Goal: Task Accomplishment & Management: Use online tool/utility

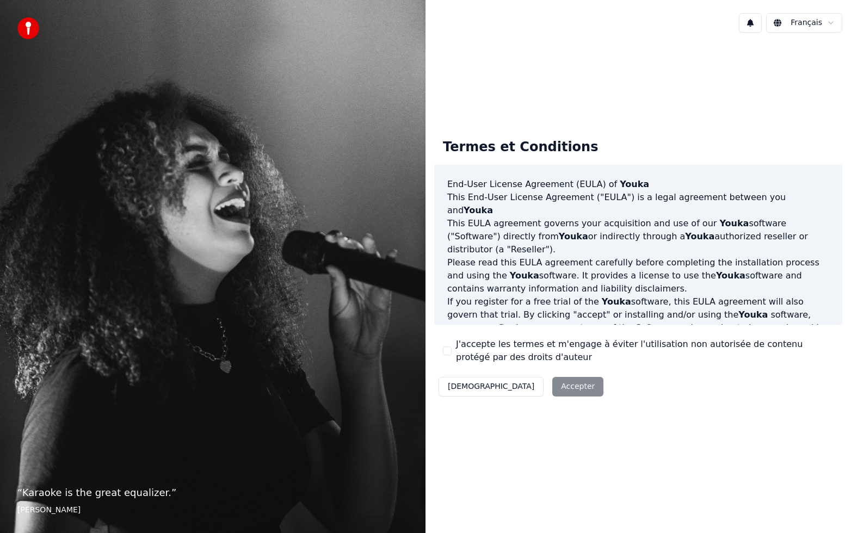
click at [530, 392] on div "Décliner Accepter" at bounding box center [521, 387] width 174 height 28
click at [446, 350] on button "J'accepte les termes et m'engage à éviter l'utilisation non autorisée de conten…" at bounding box center [447, 351] width 9 height 9
click at [552, 383] on button "Accepter" at bounding box center [577, 387] width 51 height 20
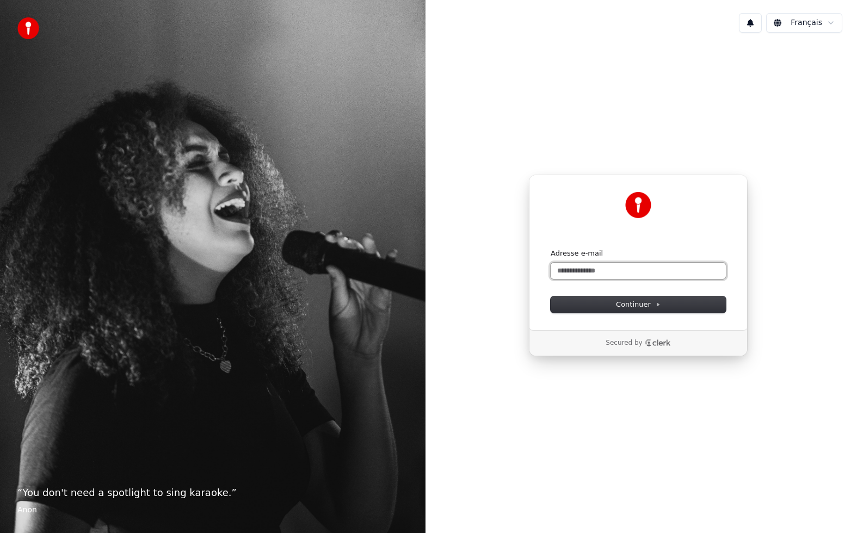
click at [597, 274] on input "Adresse e-mail" at bounding box center [638, 271] width 175 height 16
click at [637, 306] on span "Continuer" at bounding box center [638, 305] width 45 height 10
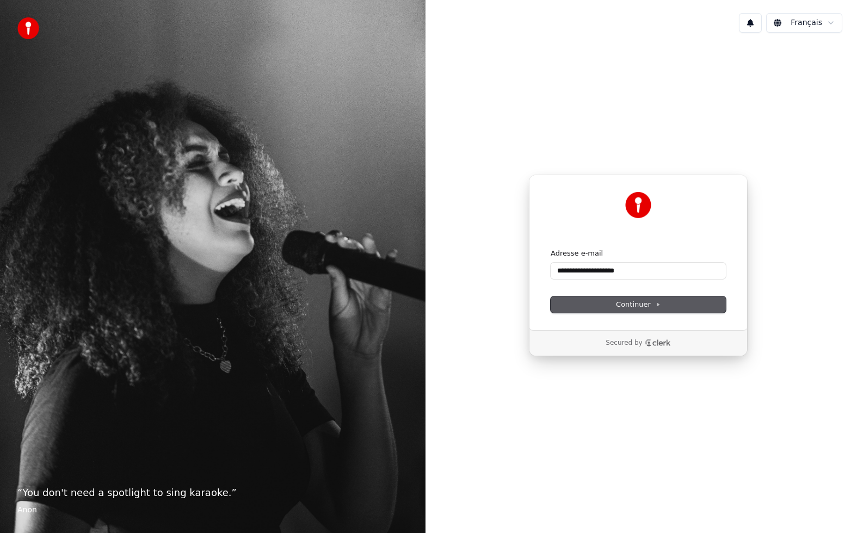
type input "**********"
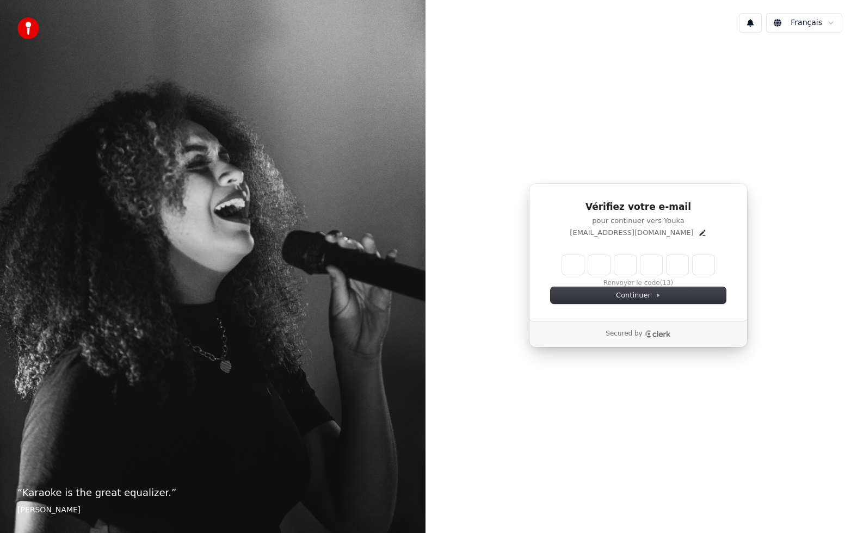
click at [577, 267] on input "Enter verification code" at bounding box center [638, 265] width 152 height 20
type input "******"
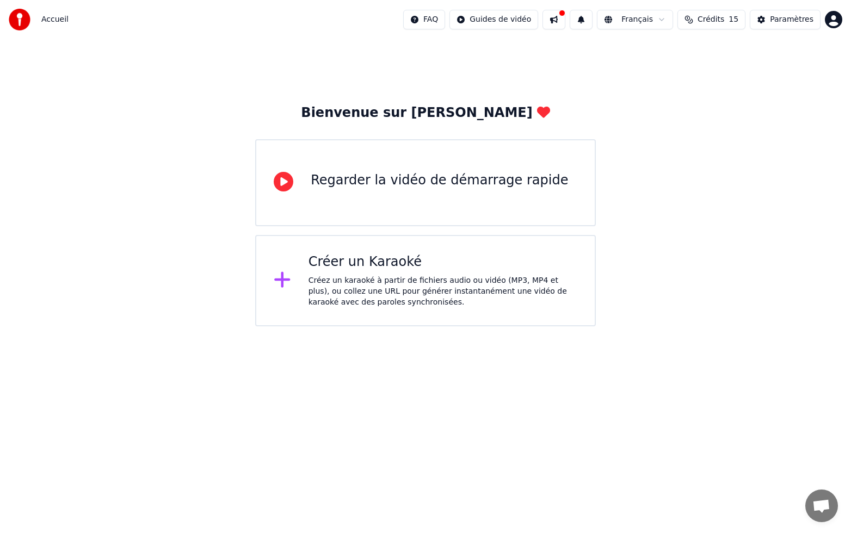
click at [452, 294] on div "Créez un karaoké à partir de fichiers audio ou vidéo (MP3, MP4 et plus), ou col…" at bounding box center [443, 291] width 269 height 33
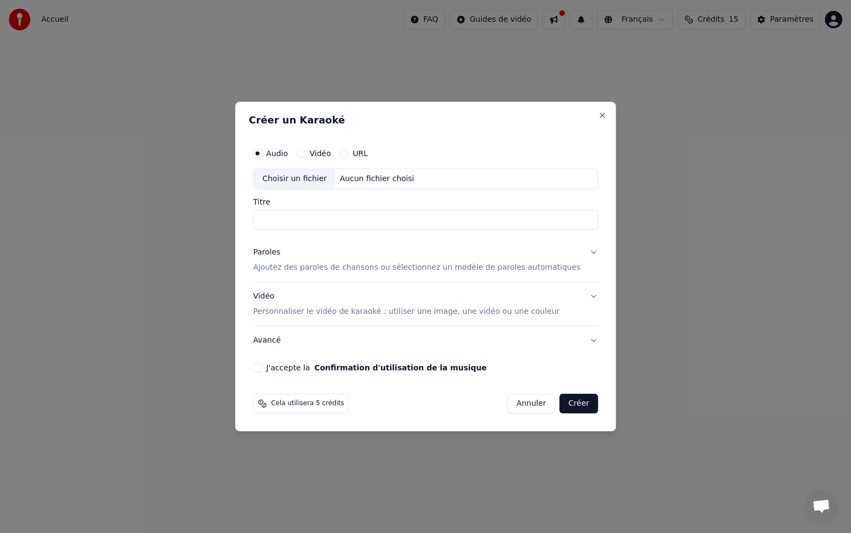
click at [322, 186] on div "Choisir un fichier" at bounding box center [295, 179] width 82 height 20
type input "**********"
click at [313, 270] on p "Ajoutez des paroles de chansons ou sélectionnez un modèle de paroles automatiqu…" at bounding box center [417, 267] width 328 height 11
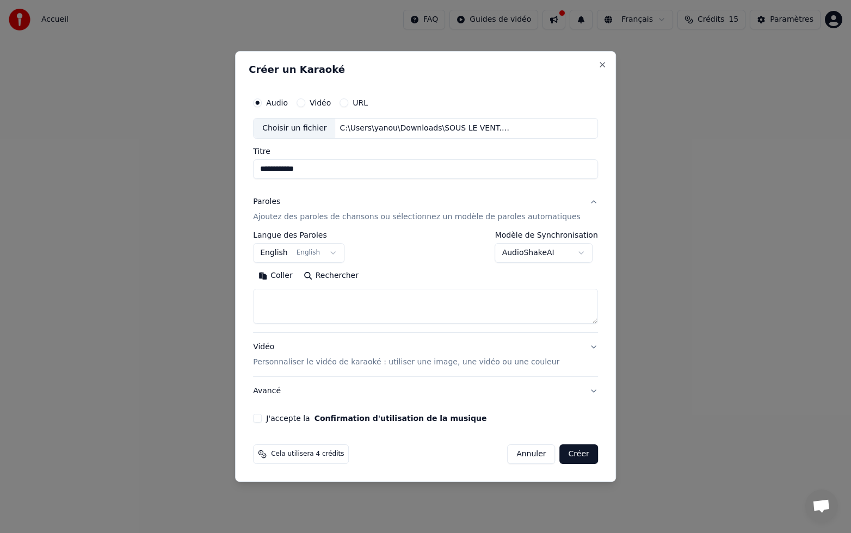
click at [312, 252] on button "English English" at bounding box center [298, 253] width 91 height 20
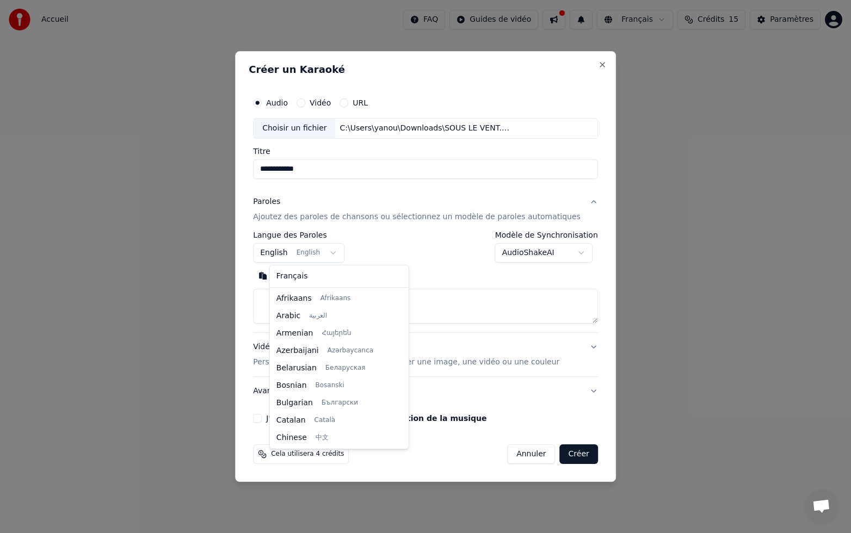
scroll to position [87, 0]
select select "**"
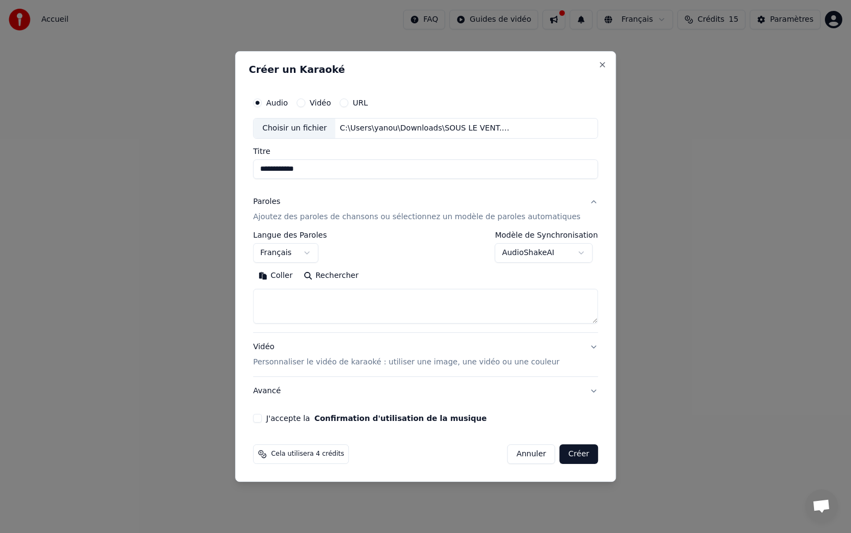
click at [312, 303] on textarea at bounding box center [425, 306] width 345 height 35
paste textarea "**********"
click at [279, 418] on div "J'accepte la Confirmation d'utilisation de la musique" at bounding box center [425, 418] width 345 height 9
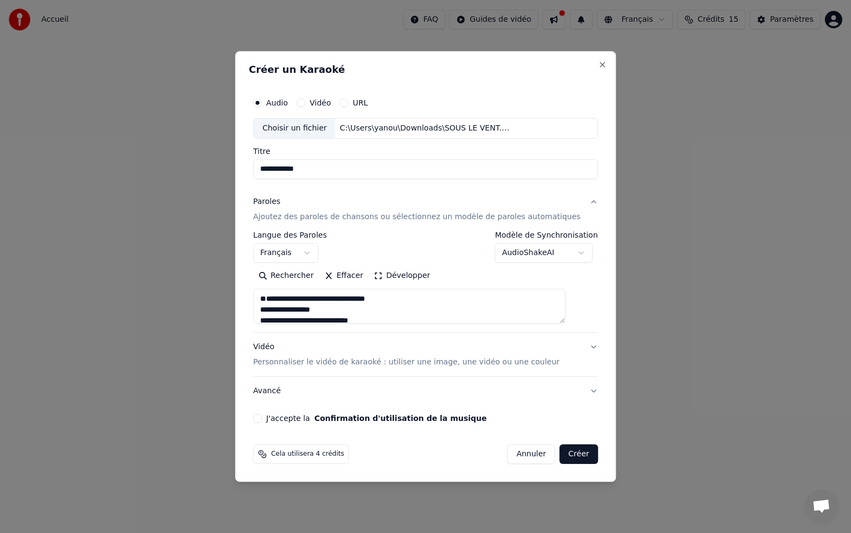
click at [279, 418] on div "J'accepte la Confirmation d'utilisation de la musique" at bounding box center [425, 418] width 345 height 9
click at [262, 418] on button "J'accepte la Confirmation d'utilisation de la musique" at bounding box center [257, 418] width 9 height 9
click at [409, 275] on button "Développer" at bounding box center [402, 275] width 67 height 17
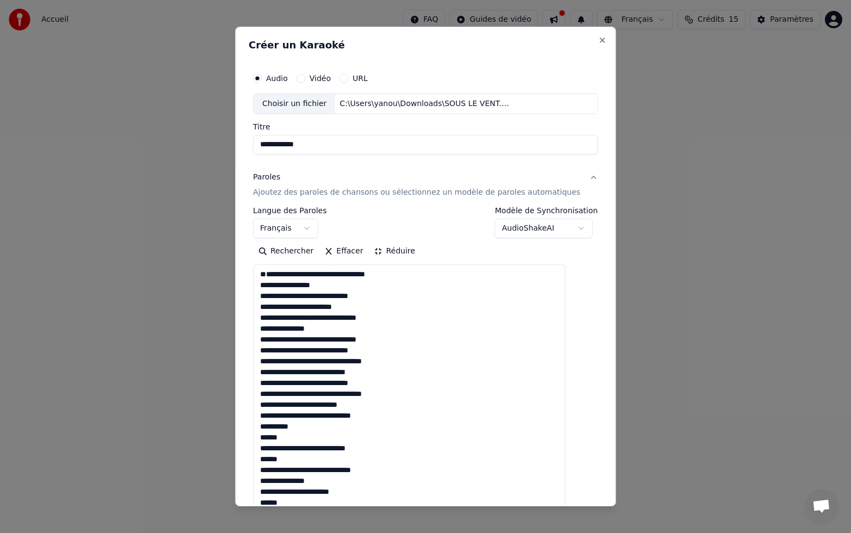
scroll to position [1, 0]
click at [397, 249] on button "Réduire" at bounding box center [395, 251] width 52 height 17
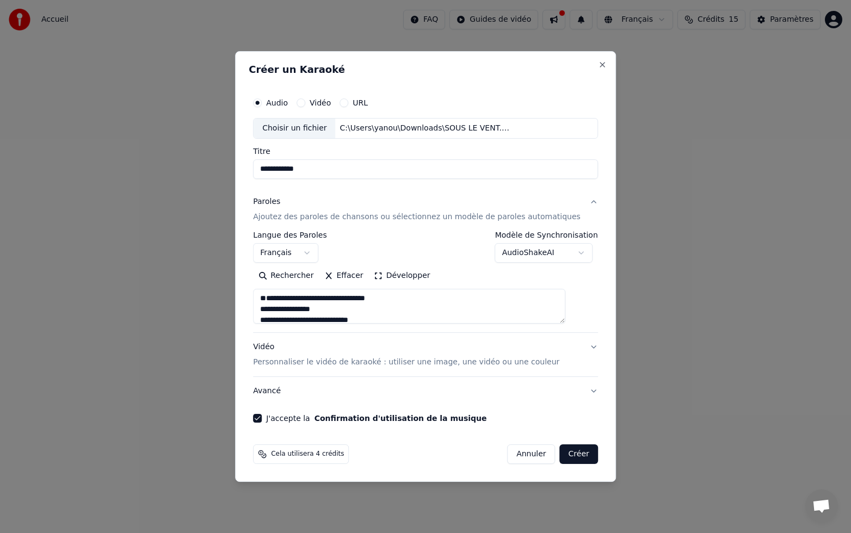
click at [287, 312] on textarea at bounding box center [409, 306] width 312 height 35
click at [367, 311] on textarea at bounding box center [409, 306] width 312 height 35
type textarea "**********"
click at [566, 453] on button "Créer" at bounding box center [579, 455] width 38 height 20
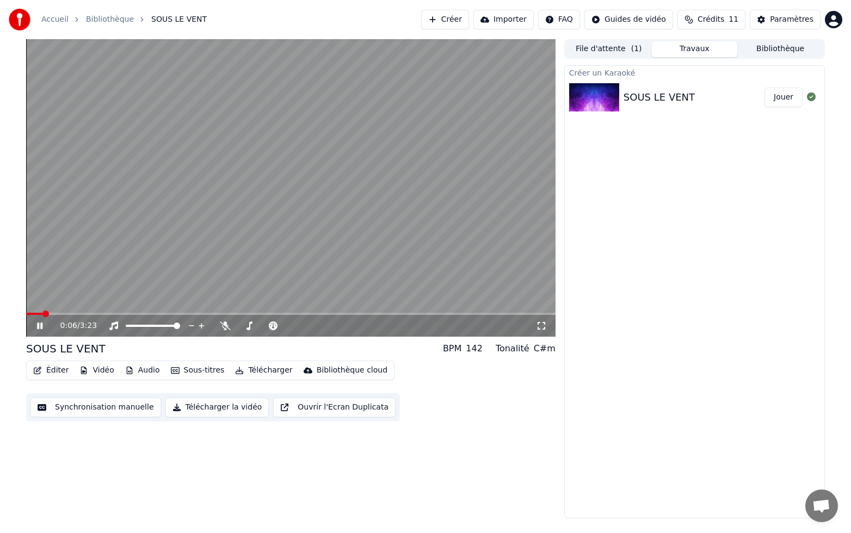
click at [544, 325] on icon at bounding box center [541, 326] width 11 height 9
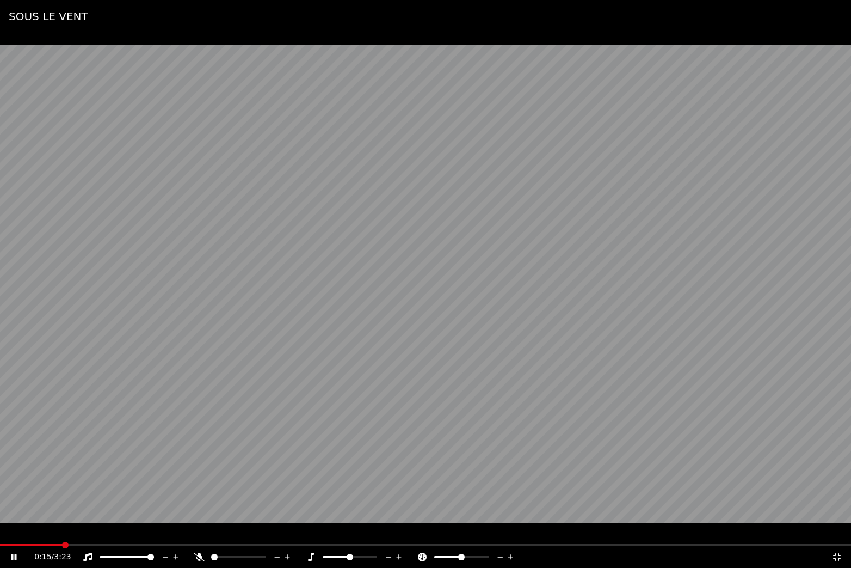
click at [60, 533] on span at bounding box center [31, 545] width 63 height 2
click at [38, 533] on div "0:17 / 3:23" at bounding box center [425, 557] width 851 height 22
click at [38, 533] on span at bounding box center [19, 545] width 38 height 2
click at [432, 305] on video at bounding box center [425, 284] width 851 height 568
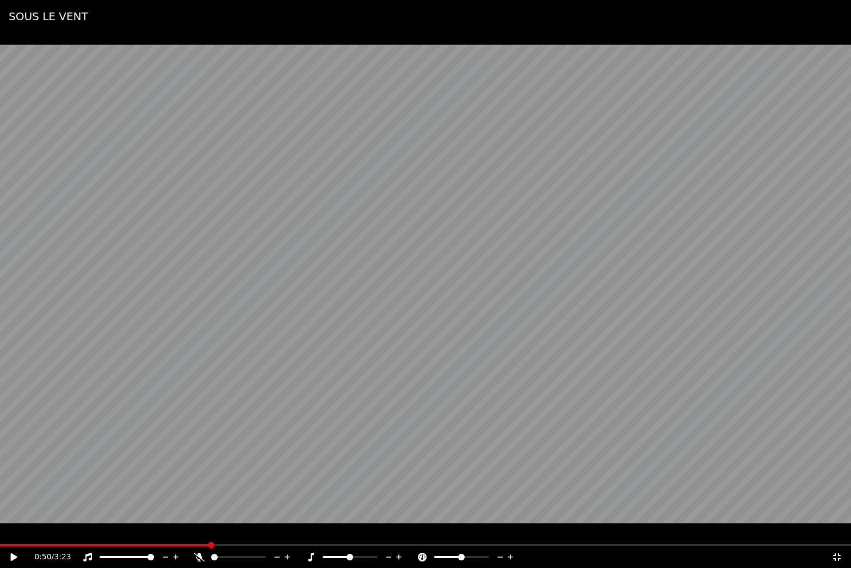
click at [432, 305] on video at bounding box center [425, 284] width 851 height 568
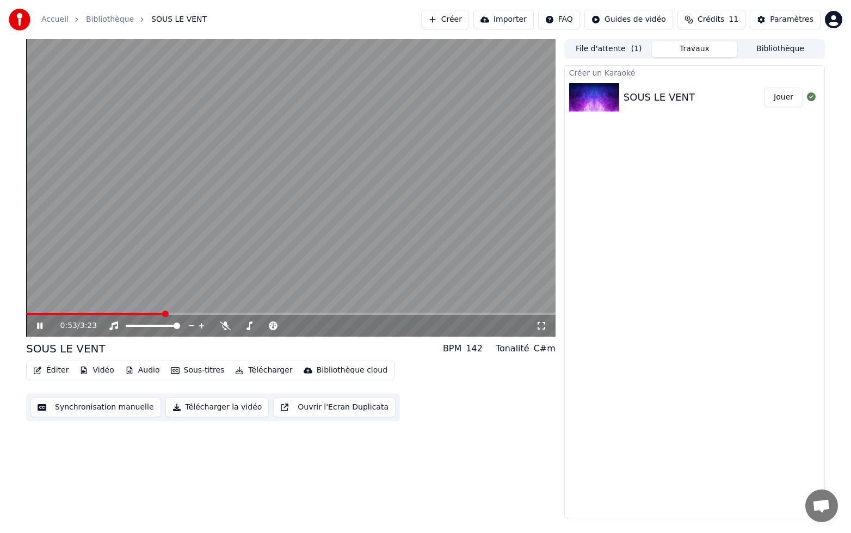
click at [37, 328] on icon at bounding box center [39, 326] width 5 height 7
click at [213, 409] on button "Télécharger la vidéo" at bounding box center [217, 408] width 104 height 20
